Goal: Find specific page/section: Find specific page/section

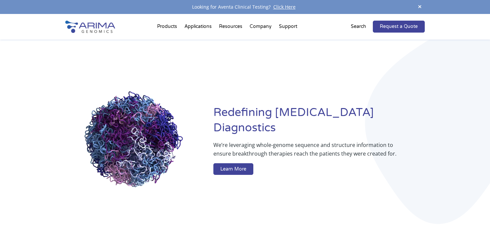
click at [303, 156] on div "We’re leveraging whole-genome sequence and structure information to ensure brea…" at bounding box center [305, 159] width 185 height 37
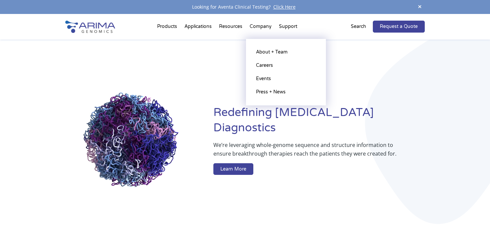
click at [259, 29] on li "Company About + Team Careers Events Press + News" at bounding box center [260, 28] width 29 height 23
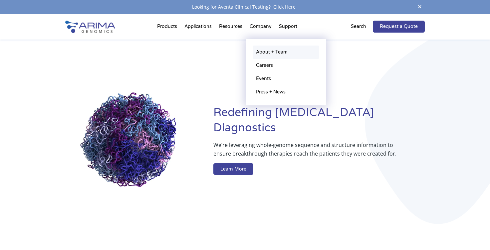
click at [262, 50] on link "About + Team" at bounding box center [286, 52] width 67 height 13
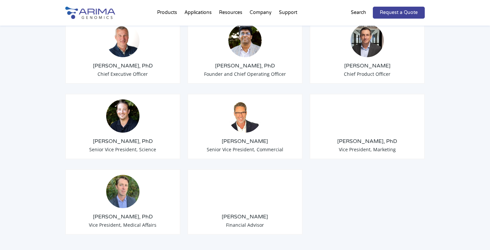
scroll to position [556, 0]
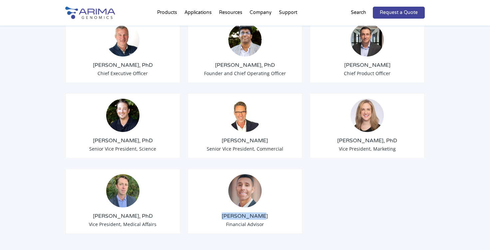
drag, startPoint x: 228, startPoint y: 208, endPoint x: 273, endPoint y: 208, distance: 44.9
click at [273, 213] on h3 "[PERSON_NAME]" at bounding box center [245, 216] width 104 height 7
copy h3 "[PERSON_NAME]"
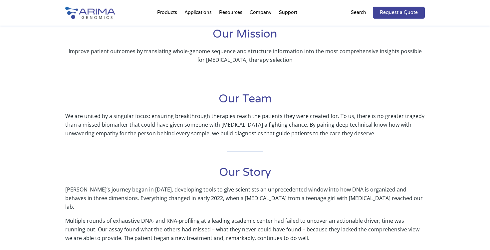
scroll to position [164, 0]
